Goal: Go to known website: Access a specific website the user already knows

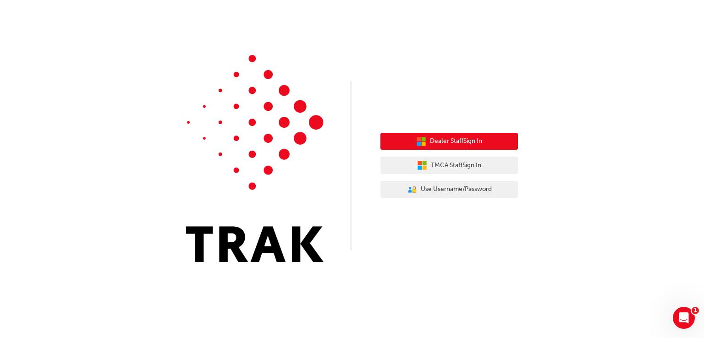
click at [488, 135] on button "Dealer Staff Sign In" at bounding box center [450, 141] width 138 height 17
